Goal: Navigation & Orientation: Find specific page/section

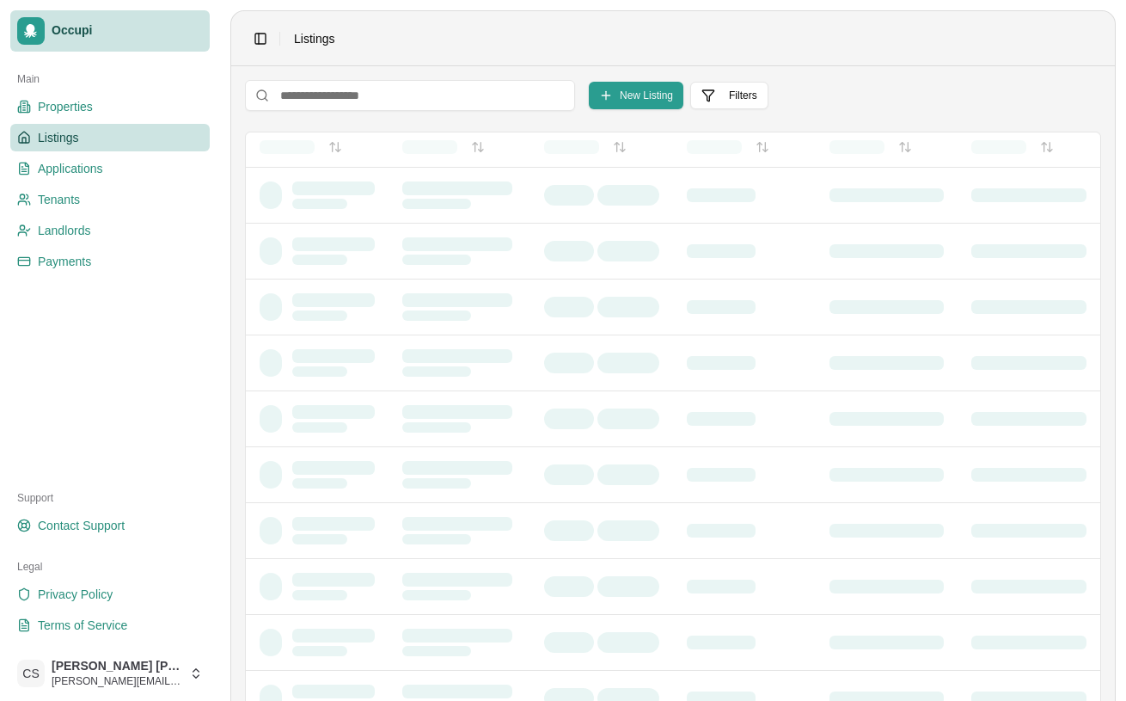
click at [95, 40] on link "Occupi" at bounding box center [110, 30] width 200 height 41
